Goal: Information Seeking & Learning: Learn about a topic

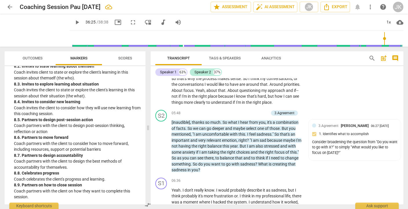
scroll to position [485, 0]
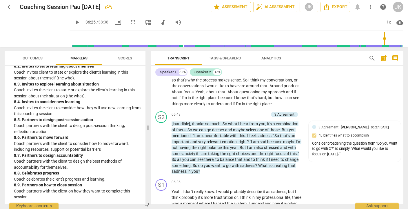
type input "2186"
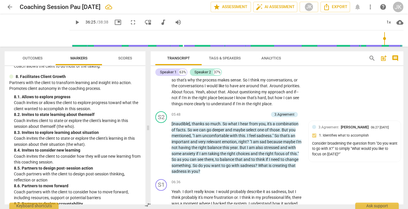
scroll to position [725, 0]
drag, startPoint x: 15, startPoint y: 95, endPoint x: 89, endPoint y: 110, distance: 75.7
click at [89, 111] on div "8. Facilitates Client Growth Partners with the client to transform learning and…" at bounding box center [75, 160] width 132 height 175
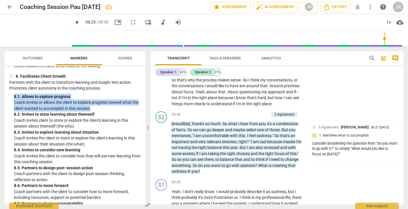
drag, startPoint x: 88, startPoint y: 108, endPoint x: 11, endPoint y: 97, distance: 77.9
click at [11, 97] on div "8. Facilitates Client Growth Partners with the client to transform learning and…" at bounding box center [75, 160] width 132 height 175
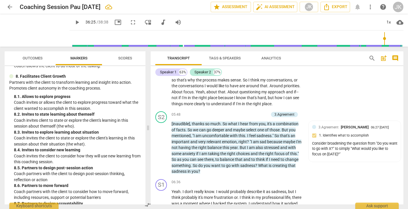
click at [77, 128] on p "Coach invites client to state or explore the client's learning in this session …" at bounding box center [77, 123] width 127 height 12
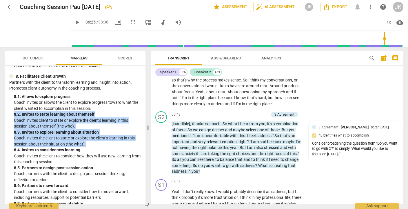
drag, startPoint x: 88, startPoint y: 141, endPoint x: 11, endPoint y: 114, distance: 81.1
click at [11, 114] on div "8. Facilitates Client Growth Partners with the client to transform learning and…" at bounding box center [75, 160] width 132 height 175
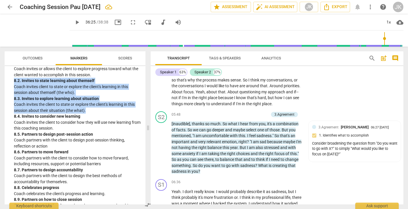
scroll to position [774, 0]
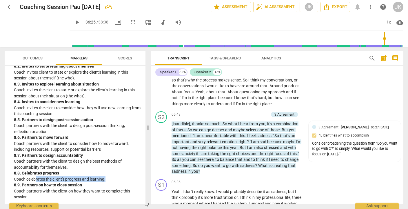
drag, startPoint x: 103, startPoint y: 179, endPoint x: 36, endPoint y: 177, distance: 67.3
click at [36, 177] on p "Coach celebrates the client's progress and learning." at bounding box center [77, 179] width 127 height 6
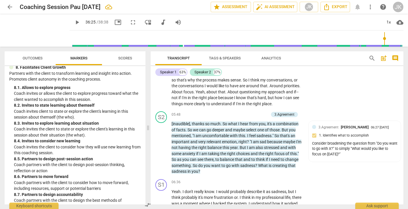
scroll to position [733, 0]
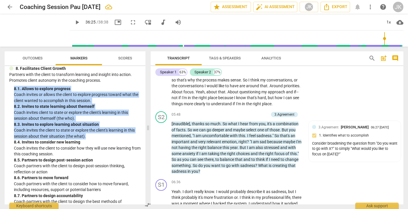
drag, startPoint x: 83, startPoint y: 136, endPoint x: 13, endPoint y: 89, distance: 85.1
click at [13, 89] on div "8. Facilitates Client Growth Partners with the client to transform learning and…" at bounding box center [75, 153] width 132 height 175
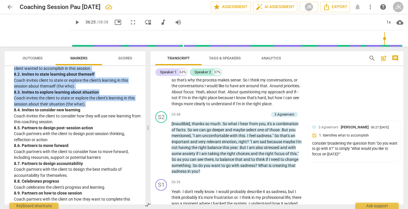
scroll to position [774, 0]
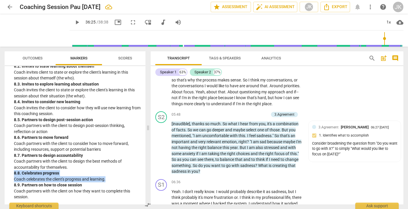
drag, startPoint x: 74, startPoint y: 180, endPoint x: 9, endPoint y: 172, distance: 66.3
click at [9, 172] on div "ICF PCC Markers (2020) visibility 1. Demonstrates Ethical Practice Understands …" at bounding box center [75, 135] width 141 height 138
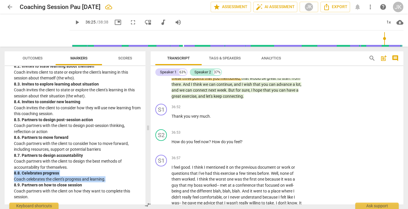
scroll to position [2675, 0]
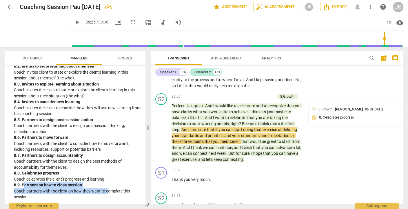
drag, startPoint x: 23, startPoint y: 184, endPoint x: 108, endPoint y: 189, distance: 84.5
click at [108, 189] on div "8. 9. Partners on how to close session Coach partners with the client on how th…" at bounding box center [77, 191] width 127 height 18
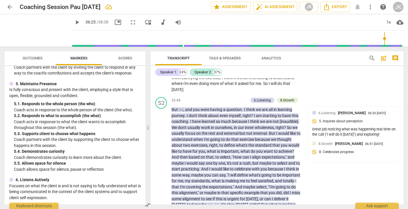
scroll to position [299, 0]
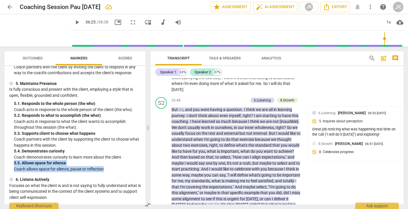
drag, startPoint x: 110, startPoint y: 168, endPoint x: 12, endPoint y: 162, distance: 97.8
click at [12, 162] on div "5. Maintains Presence Is fully conscious and present with the client, employing…" at bounding box center [75, 127] width 132 height 92
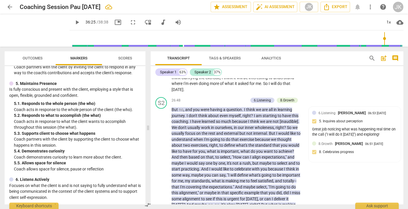
click at [75, 146] on p "Coach partners with the client by supporting the client to choose what happens …" at bounding box center [77, 142] width 127 height 12
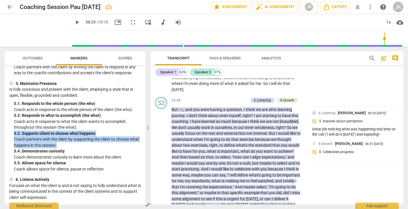
drag, startPoint x: 70, startPoint y: 145, endPoint x: 14, endPoint y: 134, distance: 57.9
click at [13, 134] on div "5. Maintains Presence Is fully conscious and present with the client, employing…" at bounding box center [75, 127] width 132 height 92
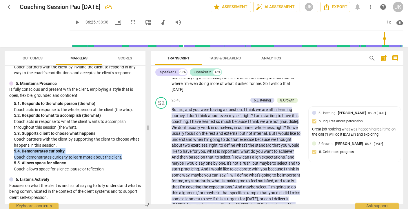
drag, startPoint x: 125, startPoint y: 159, endPoint x: 10, endPoint y: 151, distance: 115.6
click at [10, 151] on div "5. Maintains Presence Is fully conscious and present with the client, employing…" at bounding box center [75, 127] width 132 height 92
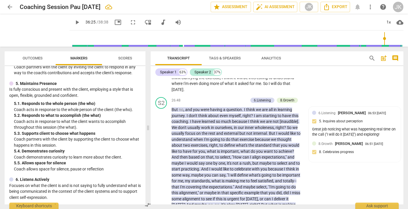
click at [35, 115] on div "5. 2. Responds to what to accomplish (the what)" at bounding box center [77, 115] width 127 height 6
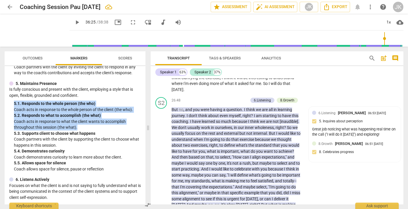
drag, startPoint x: 87, startPoint y: 126, endPoint x: 6, endPoint y: 101, distance: 85.0
click at [6, 101] on div "ICF PCC Markers (2020) visibility 1. Demonstrates Ethical Practice Understands …" at bounding box center [75, 135] width 141 height 138
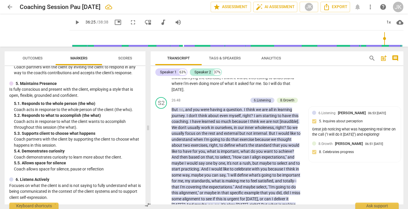
click at [58, 152] on div "5. 4. Demonstrates curiosity" at bounding box center [77, 151] width 127 height 6
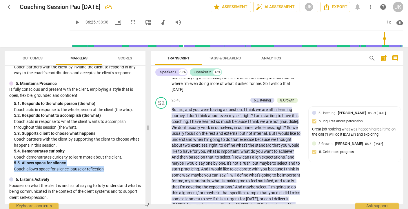
drag, startPoint x: 90, startPoint y: 169, endPoint x: 6, endPoint y: 163, distance: 84.2
click at [6, 163] on div "ICF PCC Markers (2020) visibility 1. Demonstrates Ethical Practice Understands …" at bounding box center [75, 135] width 141 height 138
